Goal: Transaction & Acquisition: Purchase product/service

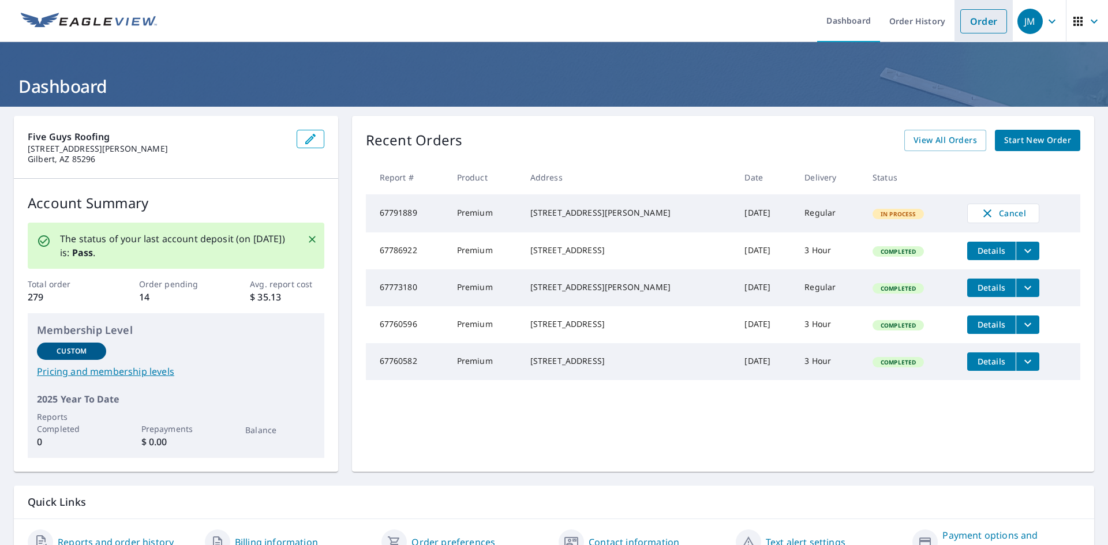
click at [963, 20] on link "Order" at bounding box center [983, 21] width 47 height 24
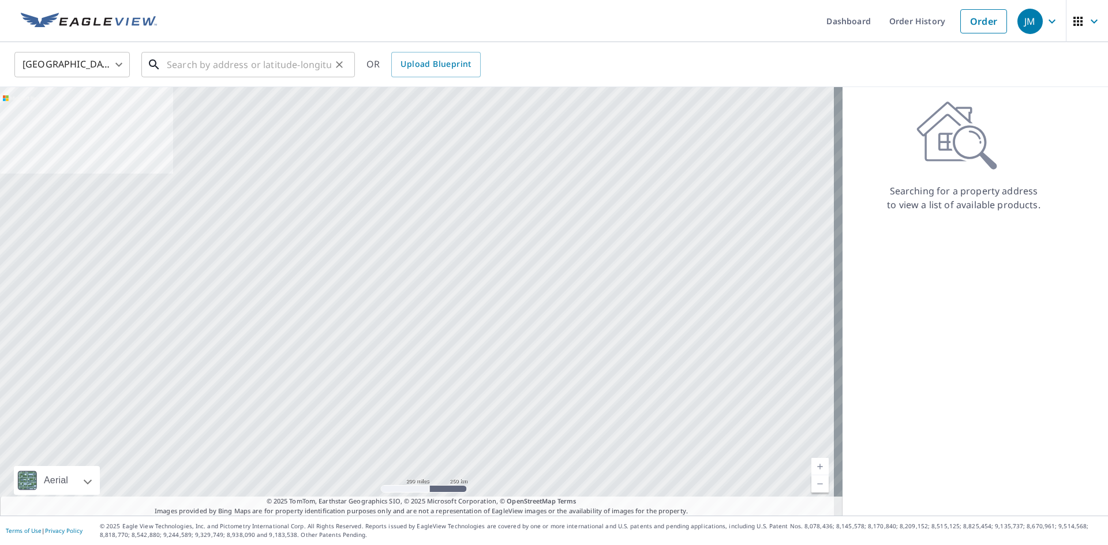
click at [232, 65] on input "text" at bounding box center [249, 64] width 164 height 32
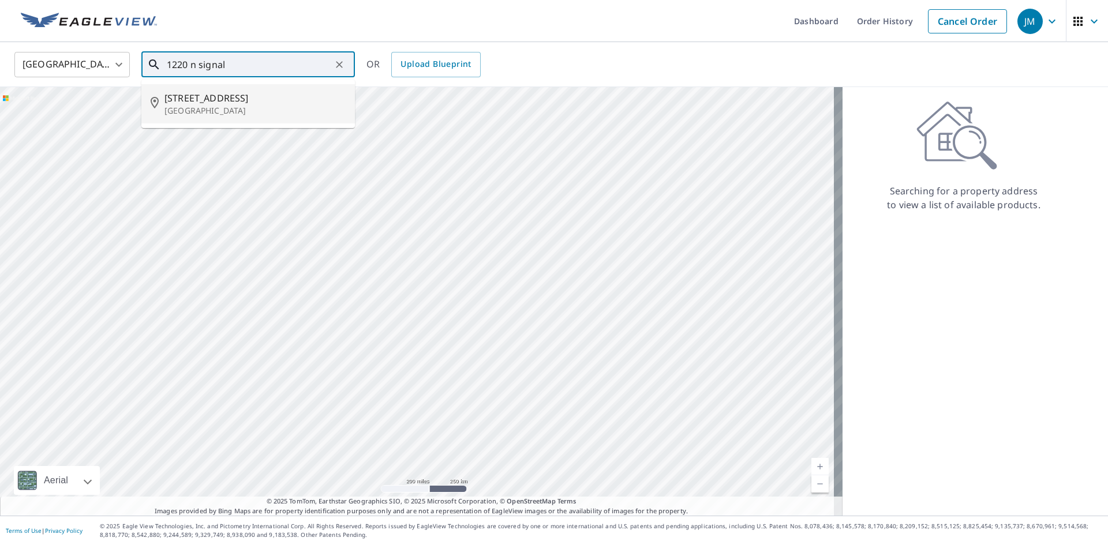
click at [231, 108] on p "[GEOGRAPHIC_DATA]" at bounding box center [254, 111] width 181 height 12
type input "[STREET_ADDRESS]"
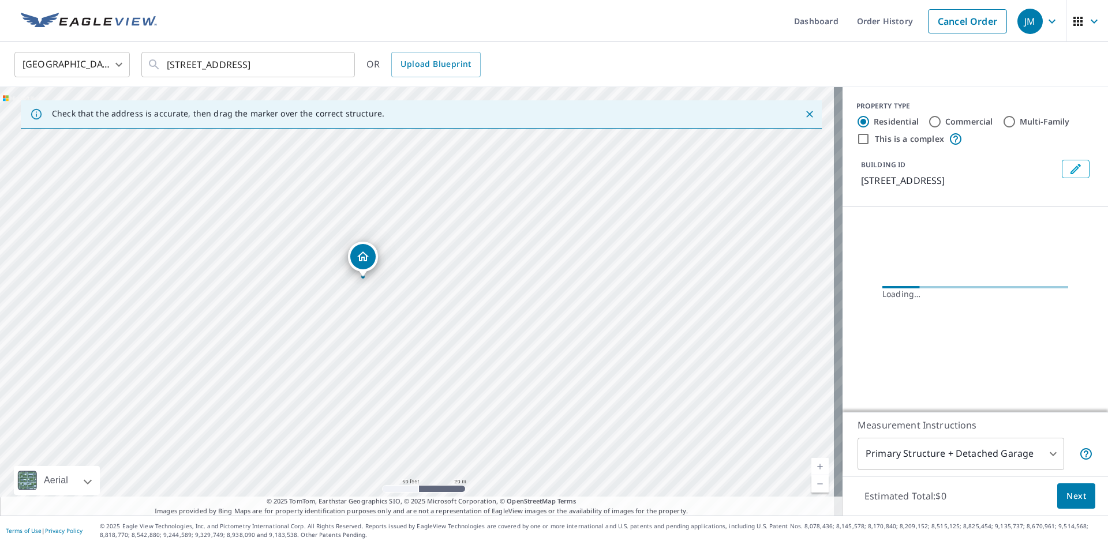
drag, startPoint x: 444, startPoint y: 303, endPoint x: 403, endPoint y: 317, distance: 42.7
click at [403, 317] on div "[STREET_ADDRESS]" at bounding box center [421, 301] width 842 height 429
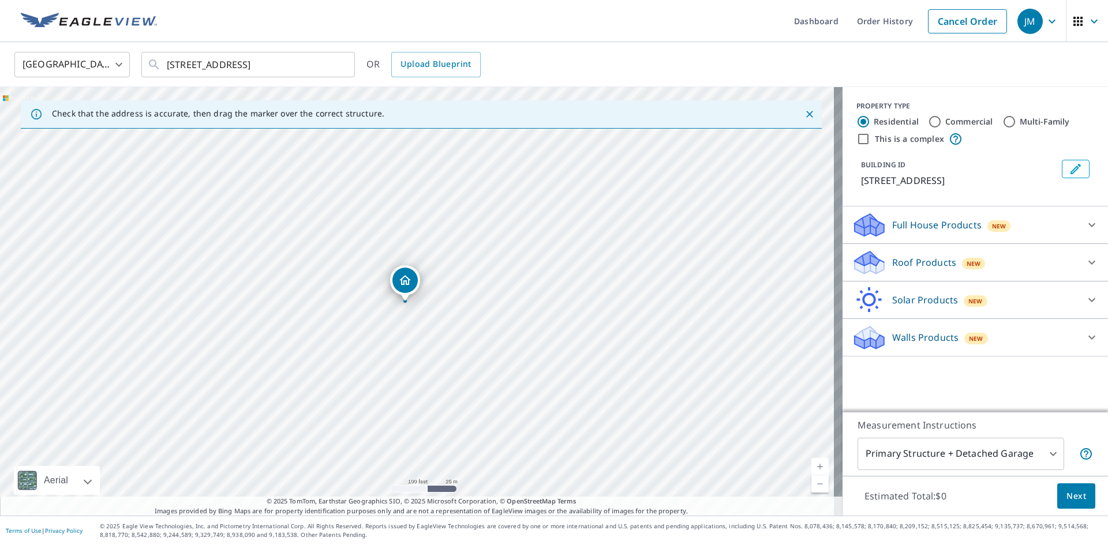
click at [857, 140] on input "This is a complex" at bounding box center [863, 139] width 14 height 14
checkbox input "true"
radio input "false"
radio input "true"
type input "4"
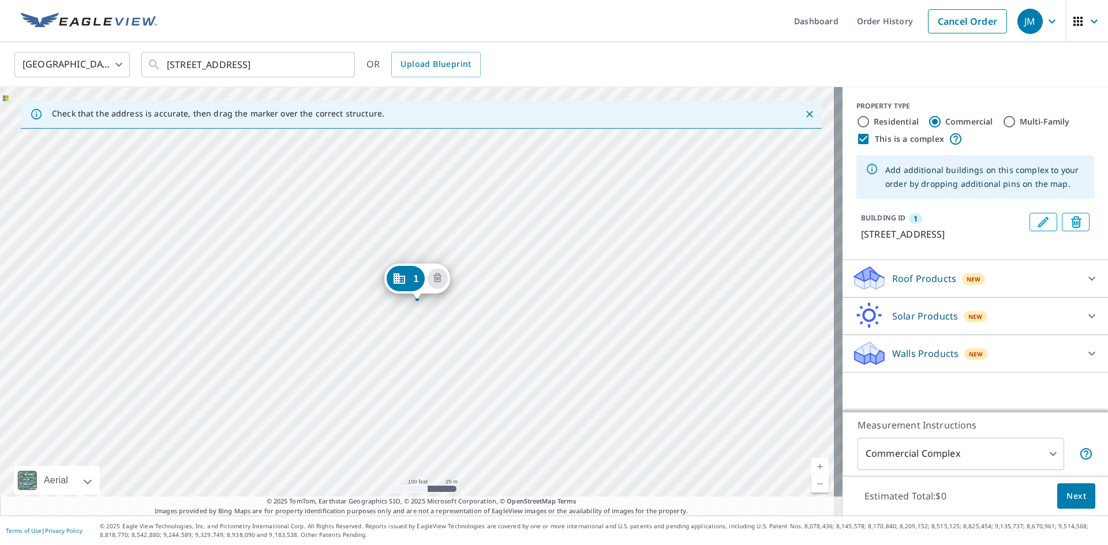
click at [298, 345] on div "1 [STREET_ADDRESS]" at bounding box center [421, 301] width 842 height 429
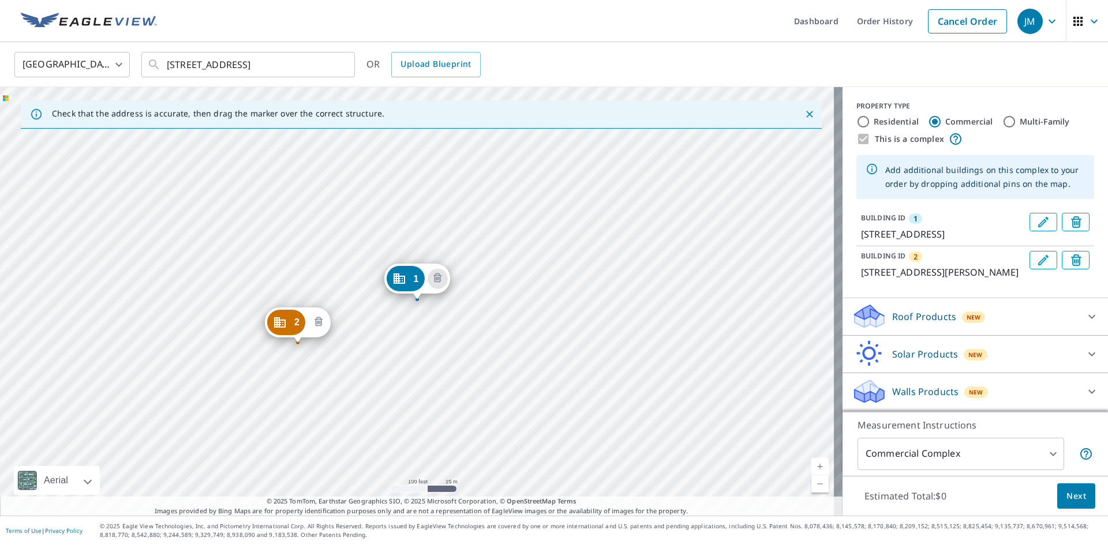
click at [315, 327] on icon "Delete building 2" at bounding box center [319, 323] width 14 height 14
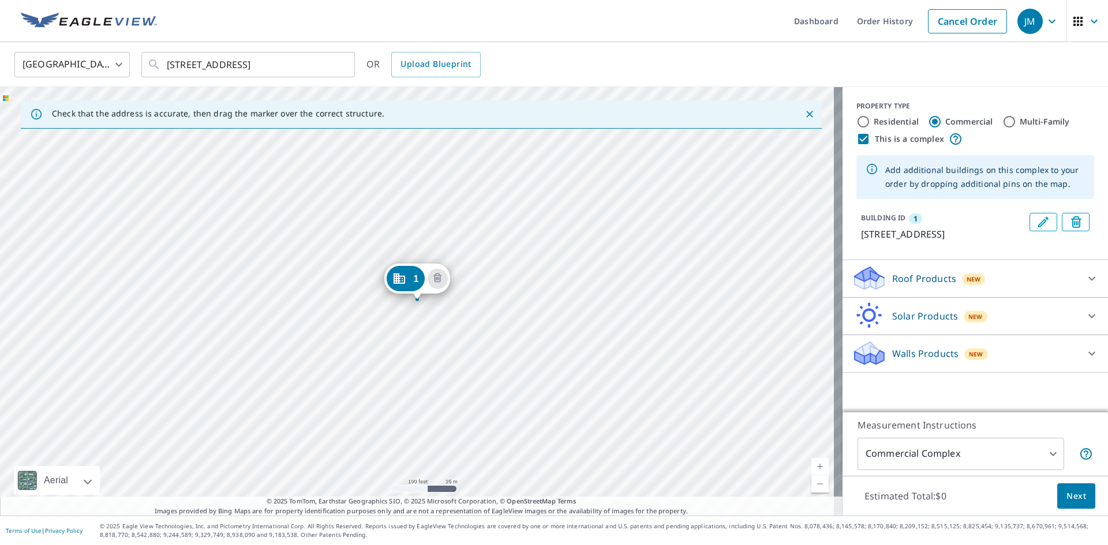
click at [1028, 285] on div "Roof Products New" at bounding box center [964, 278] width 226 height 27
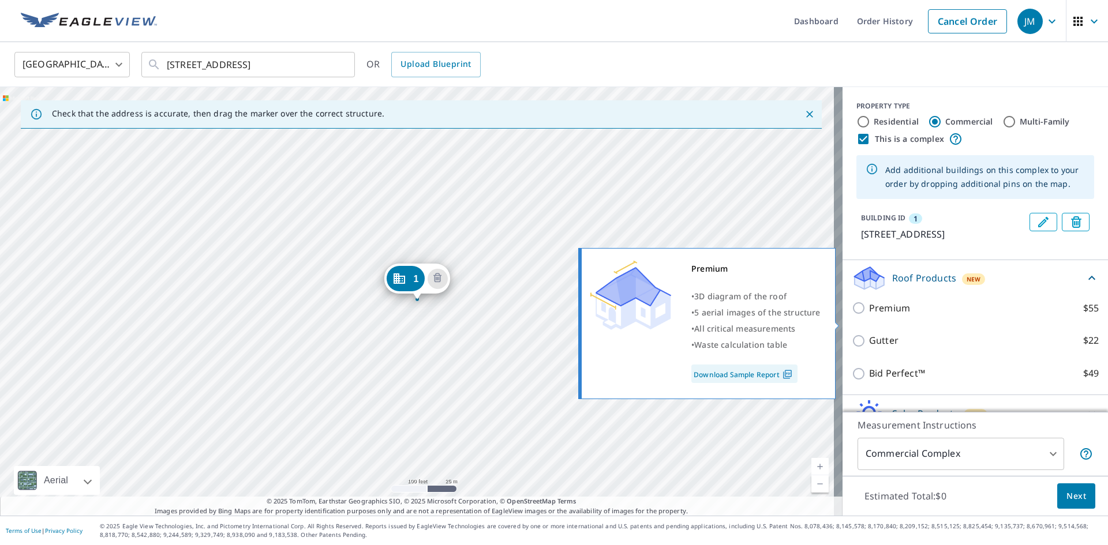
click at [939, 316] on label "Premium $55" at bounding box center [984, 308] width 230 height 14
click at [869, 315] on input "Premium $55" at bounding box center [859, 308] width 17 height 14
checkbox input "true"
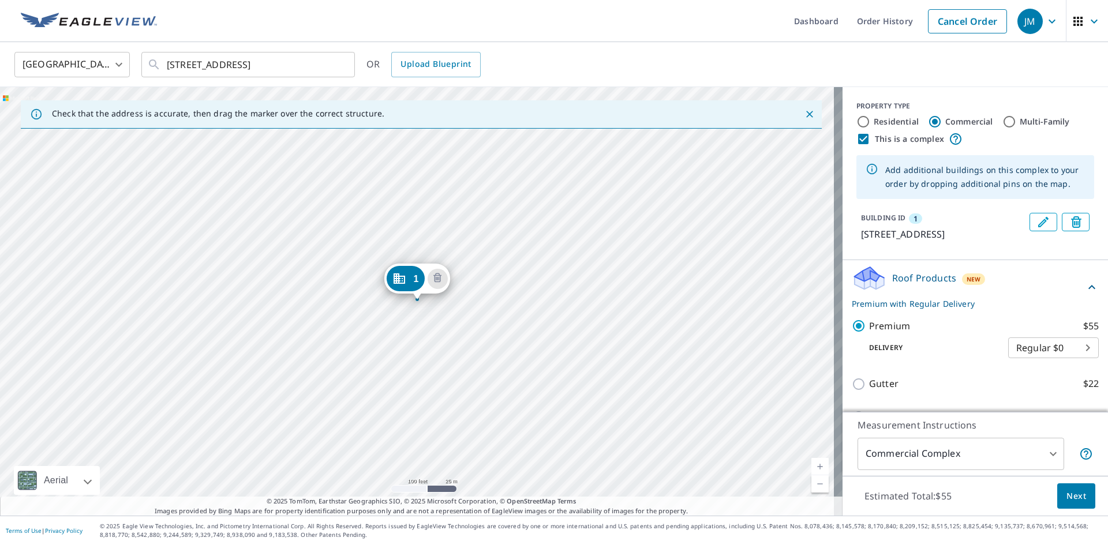
click at [857, 139] on input "This is a complex" at bounding box center [863, 139] width 14 height 14
checkbox input "false"
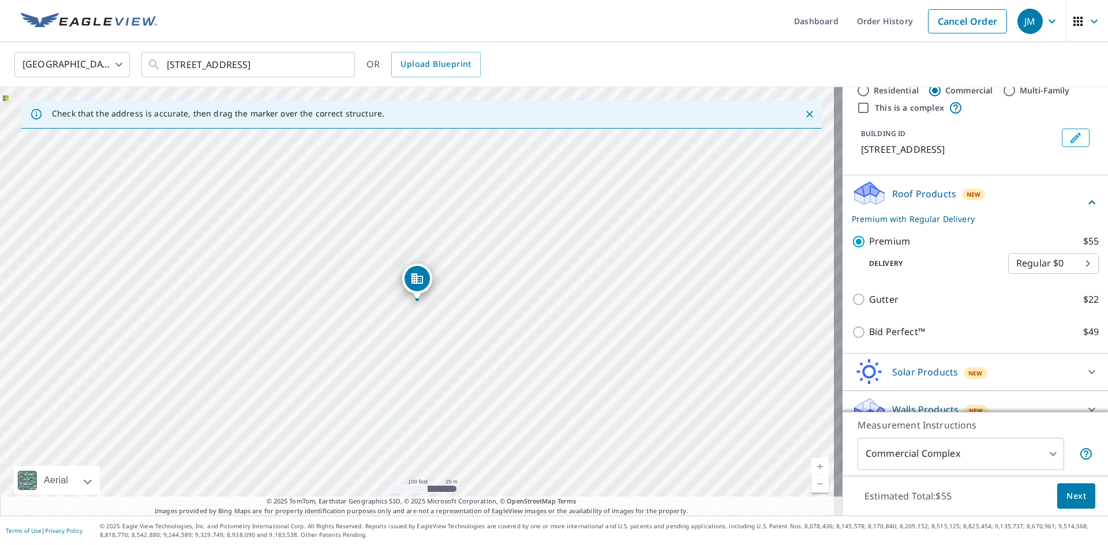
scroll to position [48, 0]
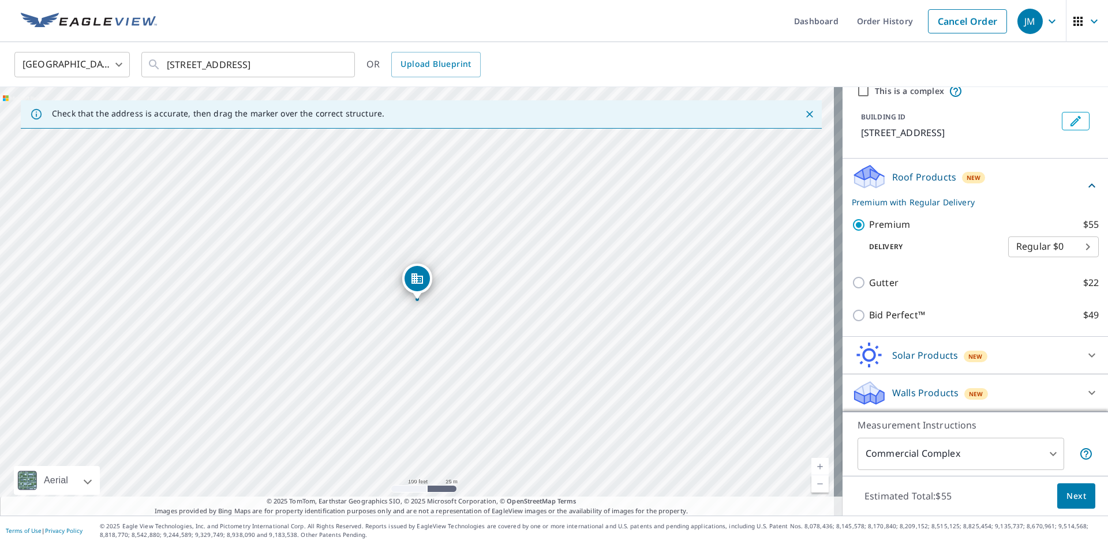
click at [1066, 498] on span "Next" at bounding box center [1076, 496] width 20 height 14
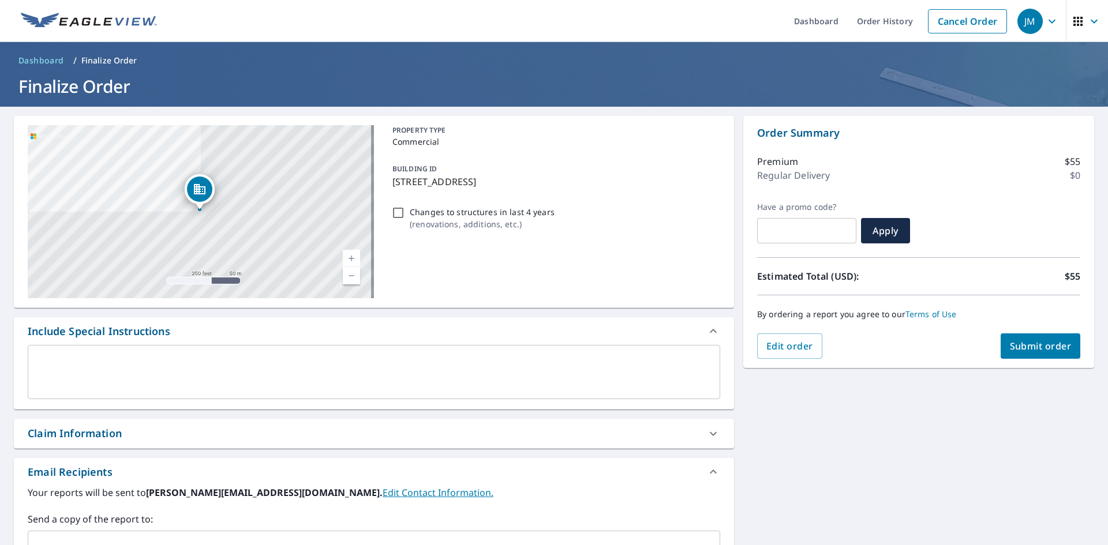
click at [1022, 348] on span "Submit order" at bounding box center [1041, 346] width 62 height 13
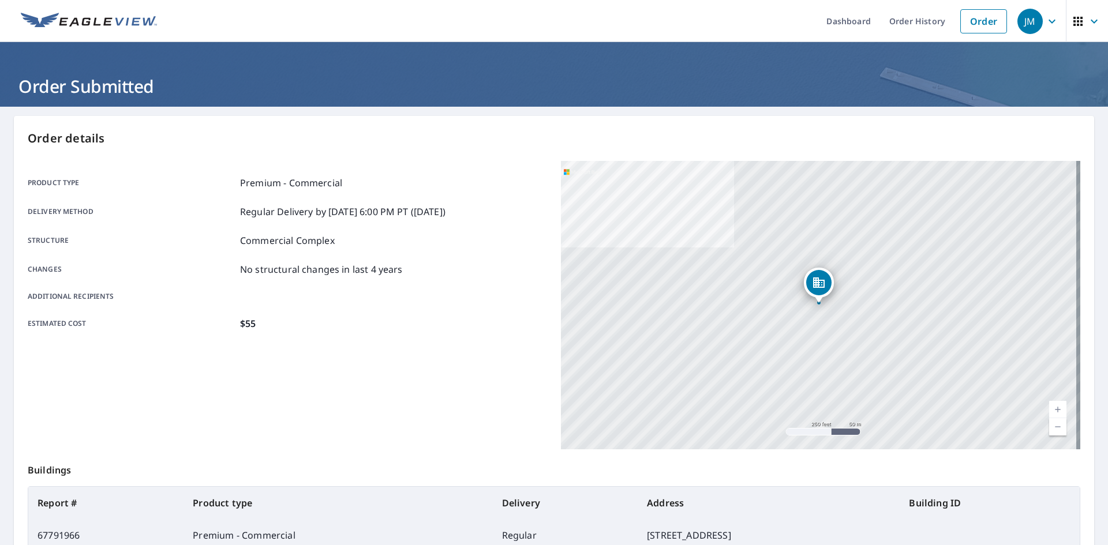
click at [511, 333] on div "Product type Premium - Commercial Delivery method Regular Delivery by [DATE] 6:…" at bounding box center [287, 253] width 519 height 185
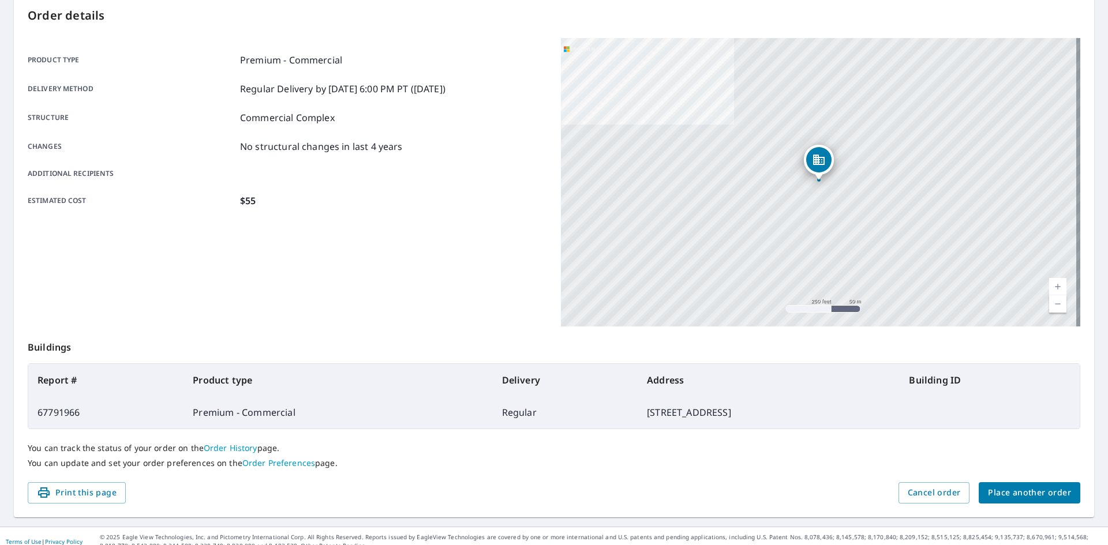
scroll to position [134, 0]
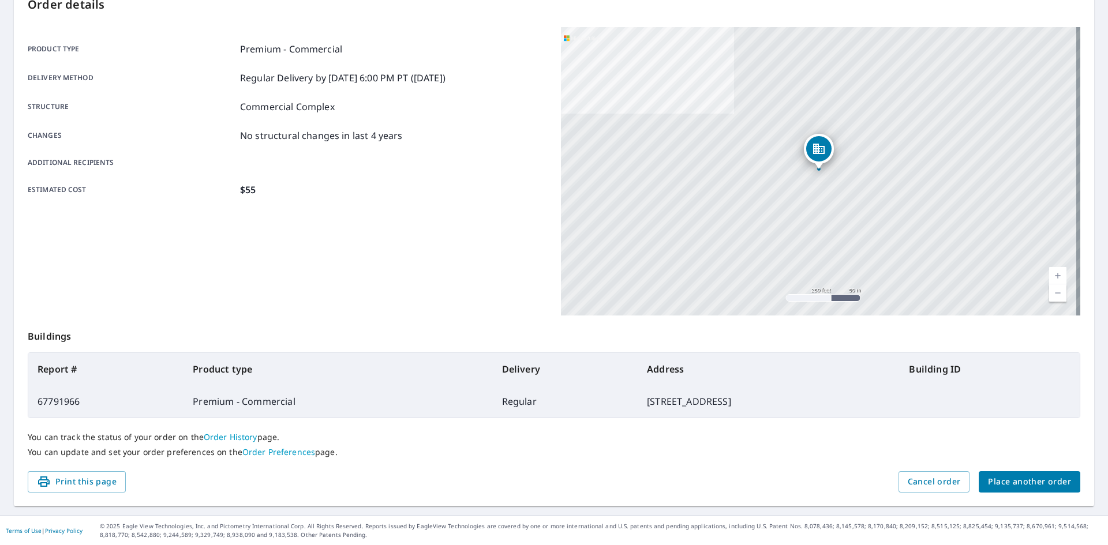
click at [577, 434] on p "You can track the status of your order on the Order History page." at bounding box center [554, 437] width 1052 height 10
click at [491, 271] on div "Product type Premium - Commercial Delivery method Regular Delivery by [DATE] 6:…" at bounding box center [287, 171] width 519 height 288
click at [707, 482] on div "Print this page Cancel order Place another order" at bounding box center [554, 481] width 1052 height 21
click at [320, 275] on div "Product type Premium - Commercial Delivery method Regular Delivery by [DATE] 6:…" at bounding box center [287, 171] width 519 height 288
